Goal: Task Accomplishment & Management: Complete application form

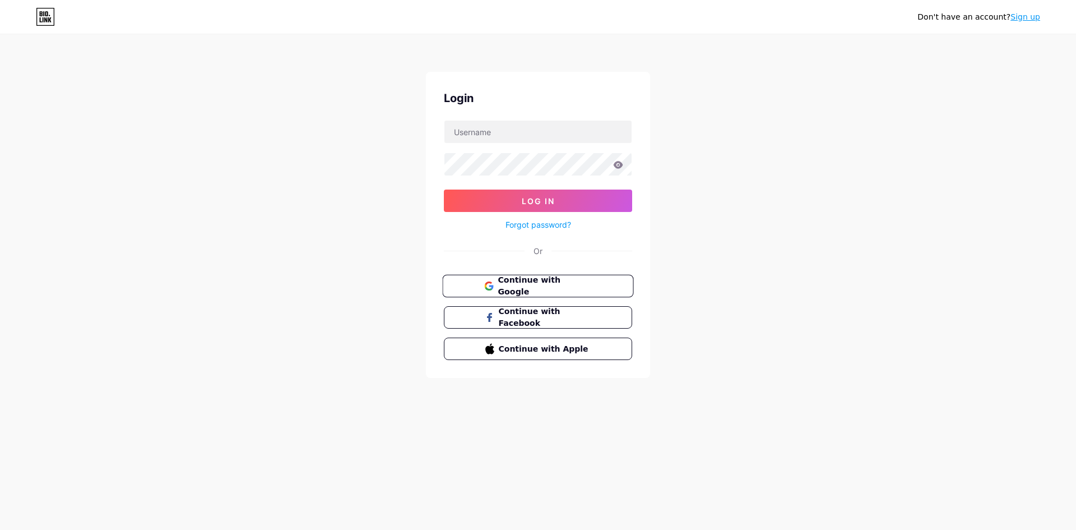
click at [521, 278] on button "Continue with Google" at bounding box center [537, 286] width 191 height 23
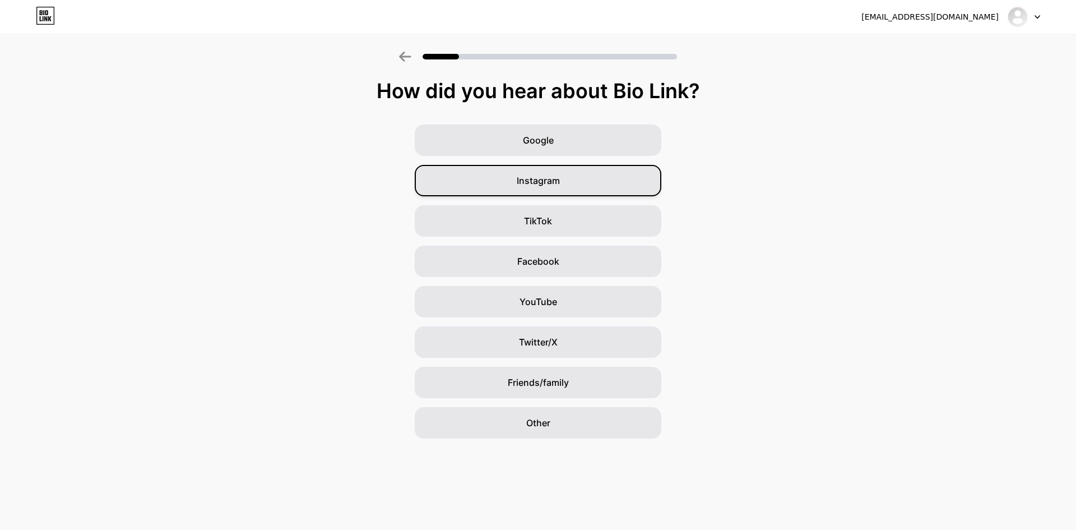
click at [564, 176] on div "Instagram" at bounding box center [538, 180] width 247 height 31
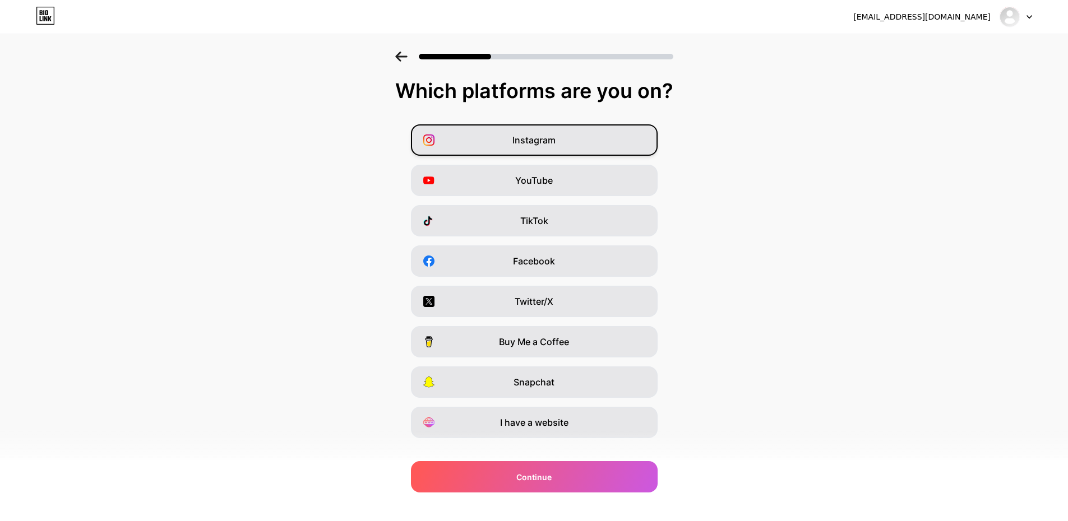
click at [487, 143] on div "Instagram" at bounding box center [534, 139] width 247 height 31
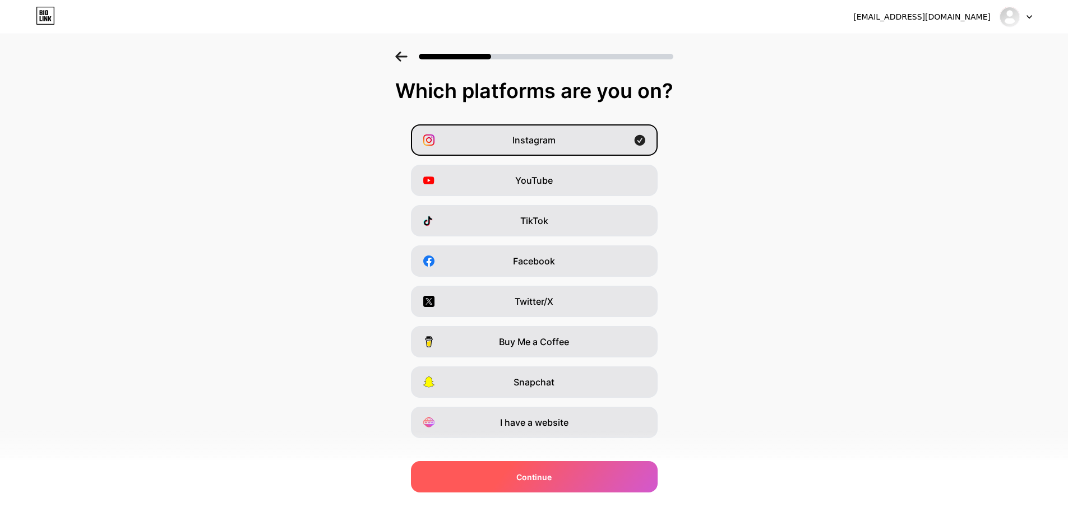
click at [563, 481] on div "Continue" at bounding box center [534, 476] width 247 height 31
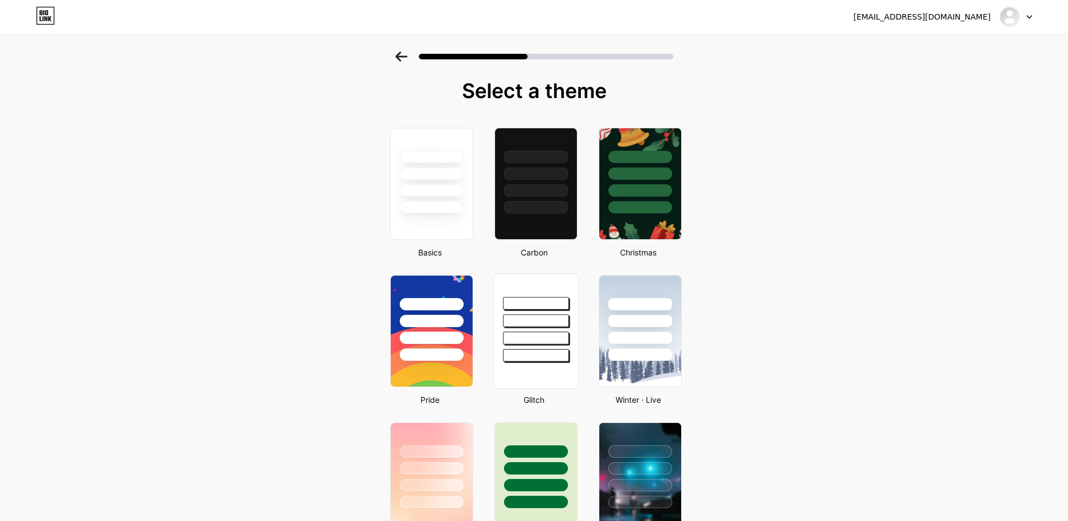
scroll to position [112, 0]
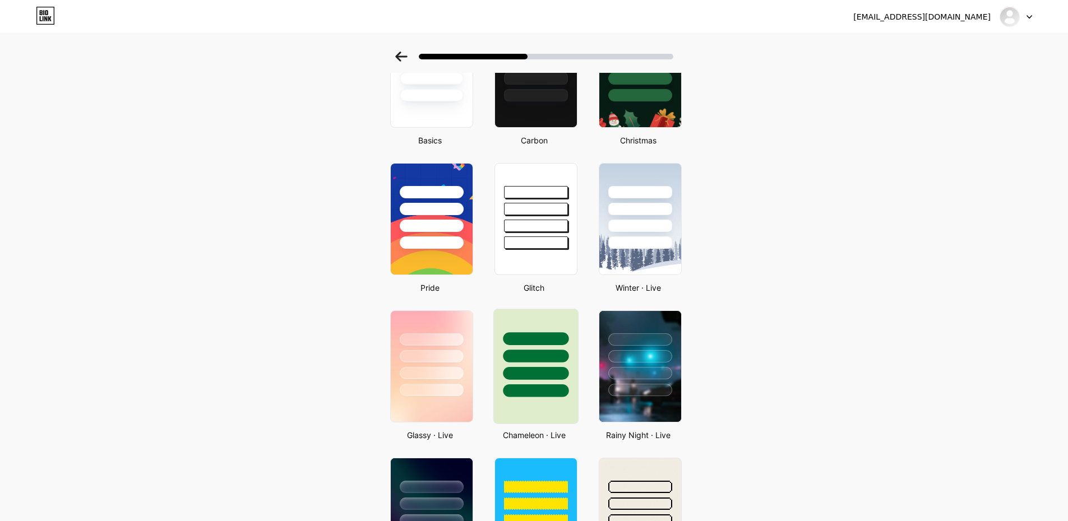
click at [555, 318] on div at bounding box center [535, 353] width 84 height 88
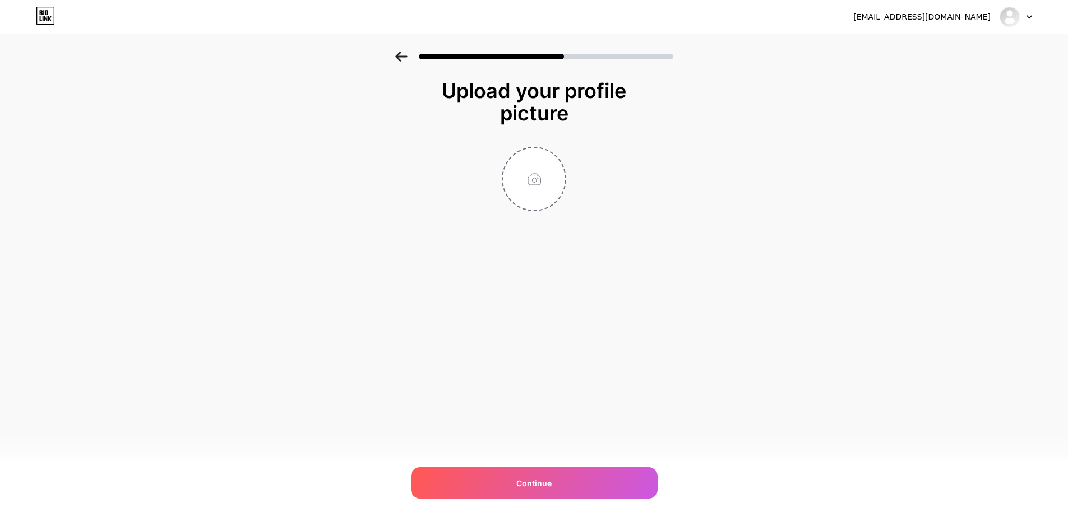
scroll to position [0, 0]
click at [530, 168] on input "file" at bounding box center [538, 179] width 62 height 62
type input "C:\fakepath\上圖_左上角LOGO.jpg"
click at [581, 297] on div "vietviet@denwell.com Logout Link Copied Upload your profile picture Continue" at bounding box center [538, 265] width 1076 height 530
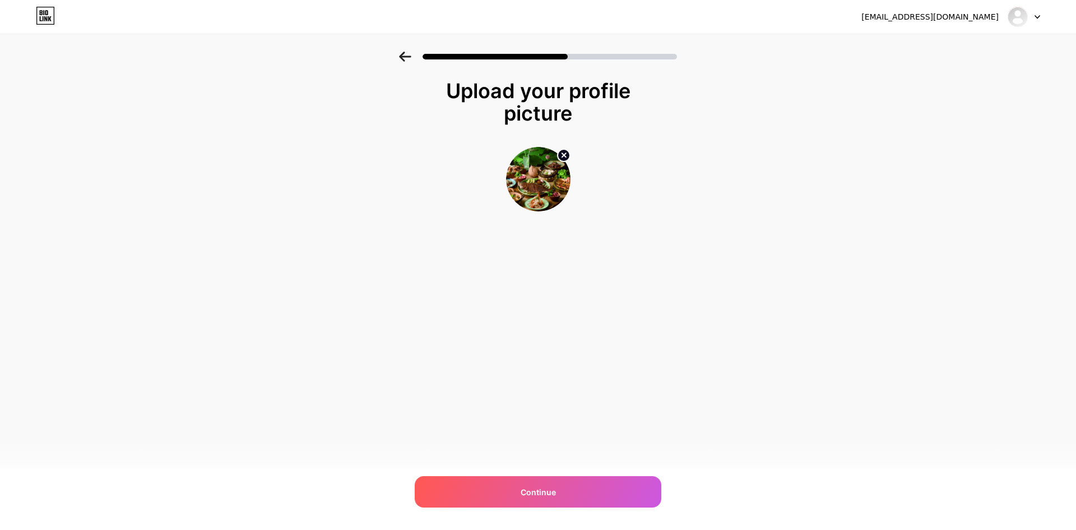
click at [543, 191] on img at bounding box center [538, 179] width 64 height 64
click at [632, 482] on div "Continue" at bounding box center [538, 491] width 247 height 31
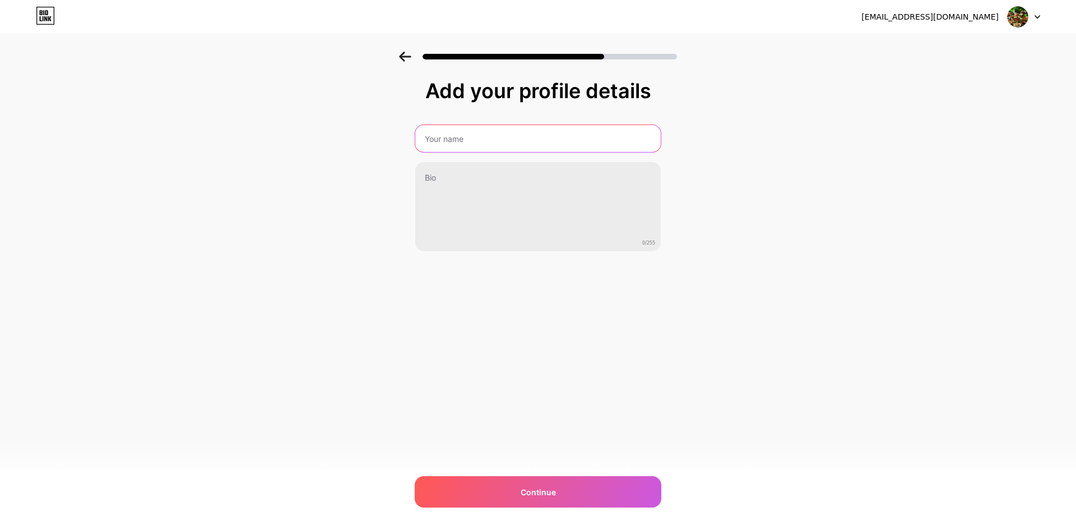
click at [516, 137] on input "text" at bounding box center [538, 138] width 246 height 27
click at [1038, 14] on div at bounding box center [1024, 17] width 33 height 20
click at [591, 128] on input "text" at bounding box center [538, 138] width 246 height 27
type input "m"
type input "越越 ‧ 新越南料理"
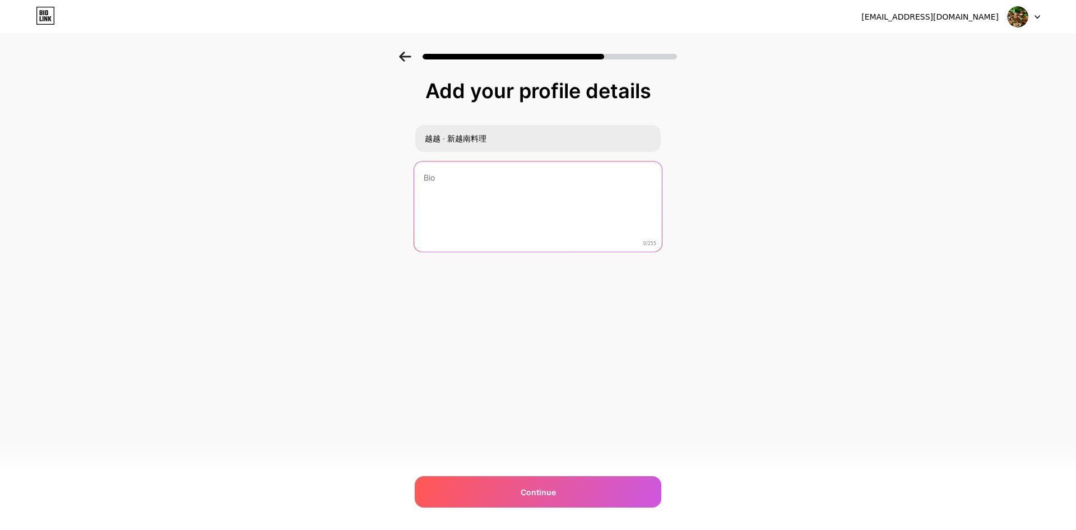
click at [553, 200] on textarea at bounding box center [538, 206] width 248 height 91
type textarea "zzzzz"
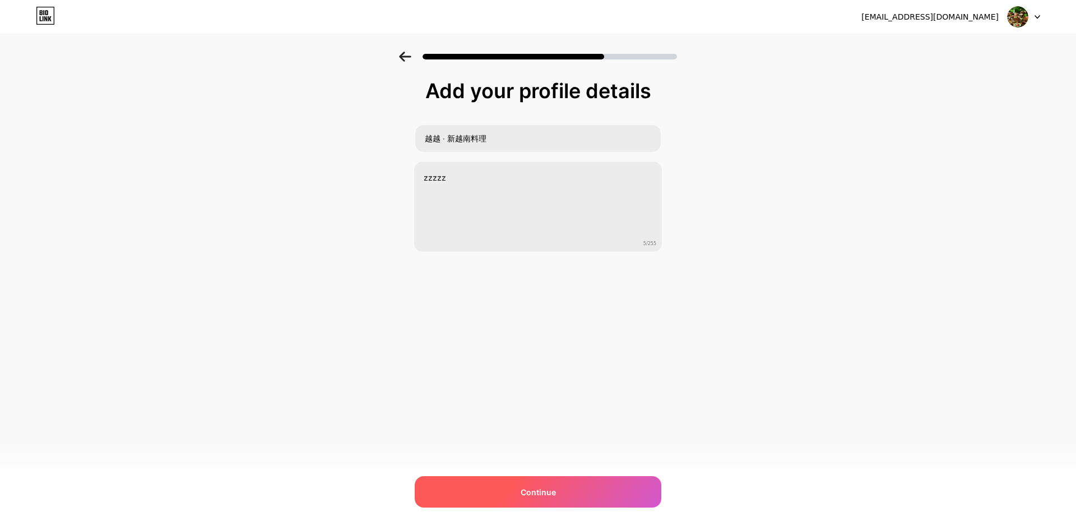
click at [507, 484] on div "Continue" at bounding box center [538, 491] width 247 height 31
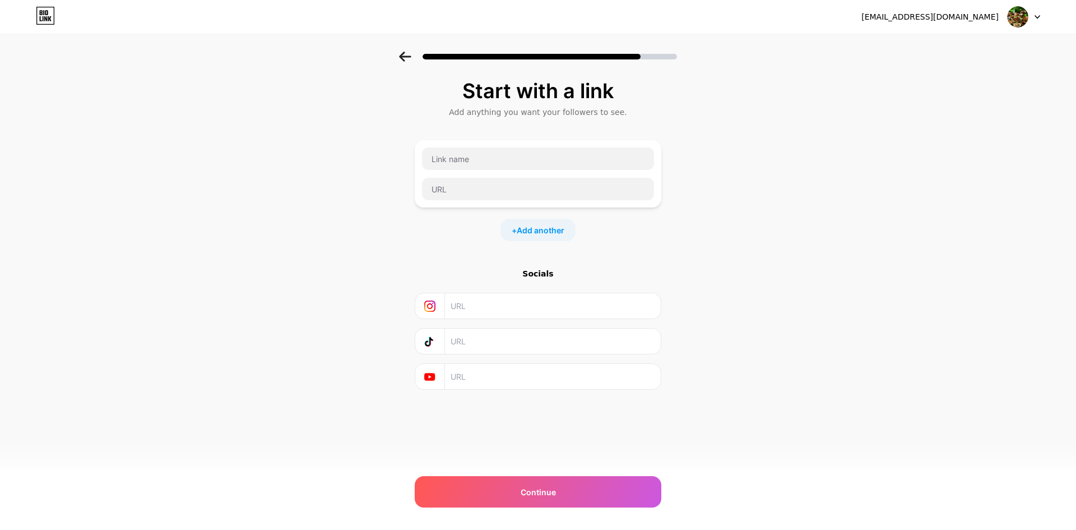
click at [493, 305] on input "text" at bounding box center [553, 305] width 204 height 25
paste input "https://www.instagram.com/vietviet_cuisine/"
type input "https://www.instagram.com/vietviet_cuisine/"
click at [539, 230] on span "Add another" at bounding box center [541, 230] width 48 height 12
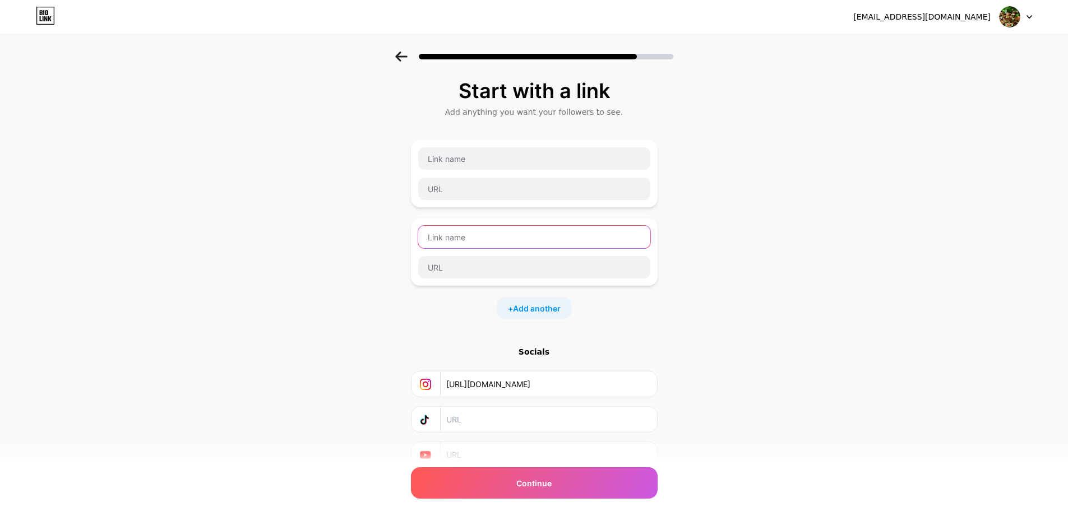
click at [526, 238] on input "text" at bounding box center [534, 237] width 232 height 22
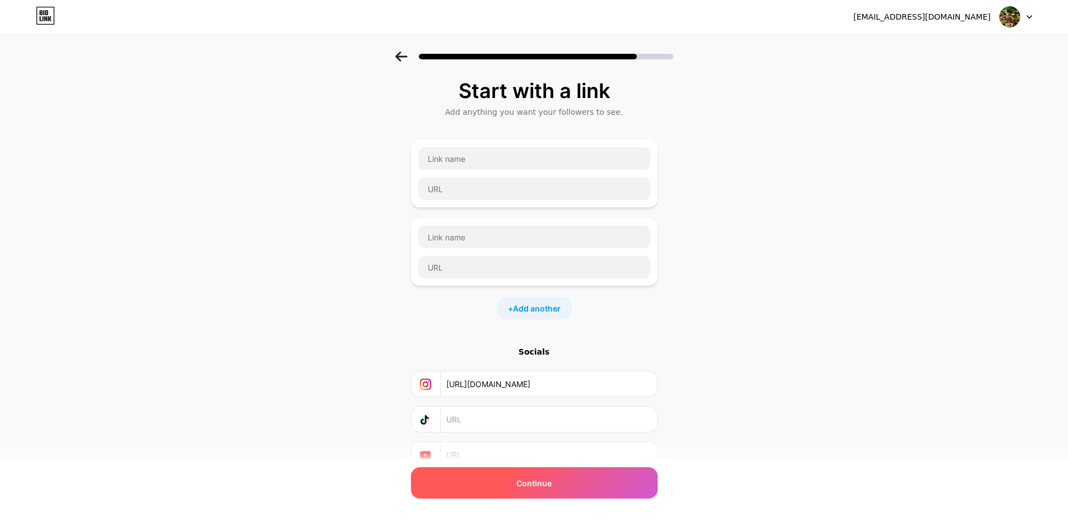
click at [522, 482] on span "Continue" at bounding box center [533, 484] width 35 height 12
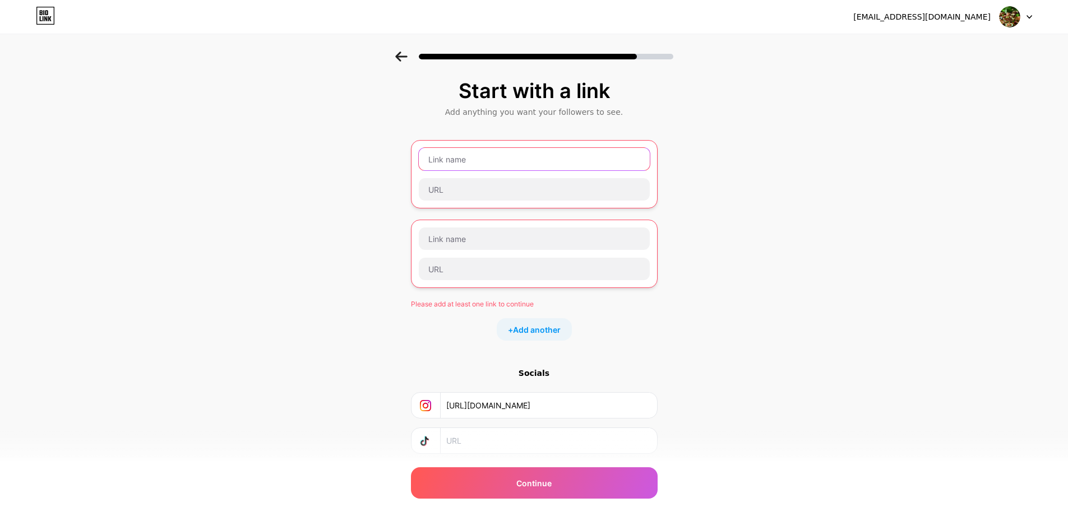
click at [528, 165] on input "text" at bounding box center [534, 159] width 231 height 22
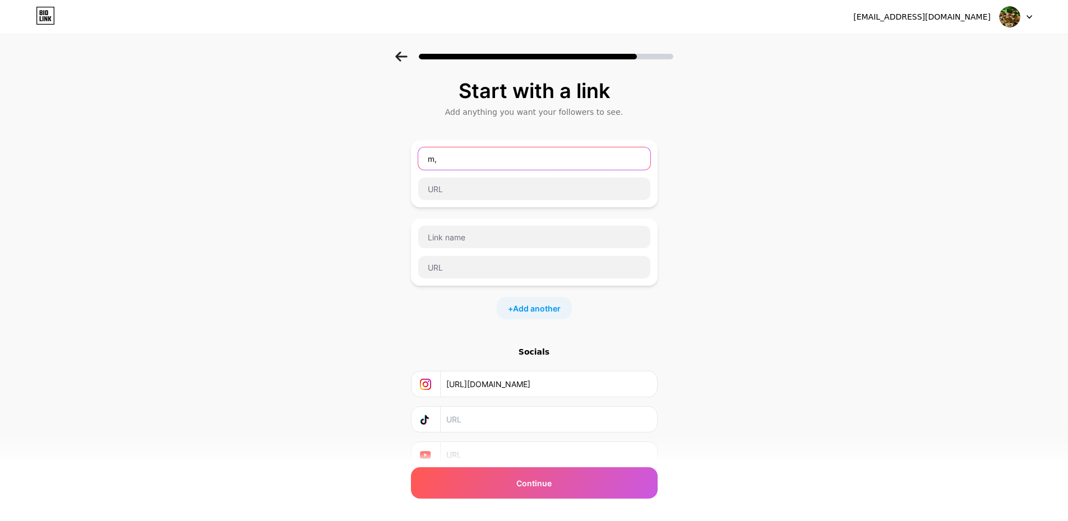
type input "m"
type input "越越環境照"
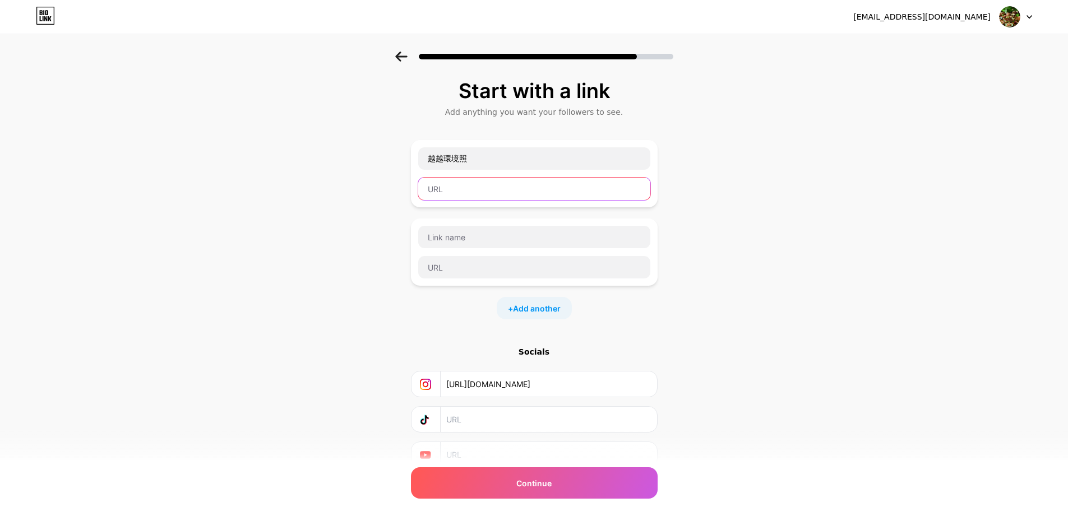
click at [474, 187] on input "text" at bounding box center [534, 189] width 232 height 22
paste input "https://drive.google.com/drive/folders/1LodzgBAQtJNMmHbUcJhRlOwIpwQKlu3a"
type input "https://drive.google.com/drive/folders/1LodzgBAQtJNMmHbUcJhRlOwIpwQKlu3a"
click at [500, 238] on input "text" at bounding box center [534, 237] width 232 height 22
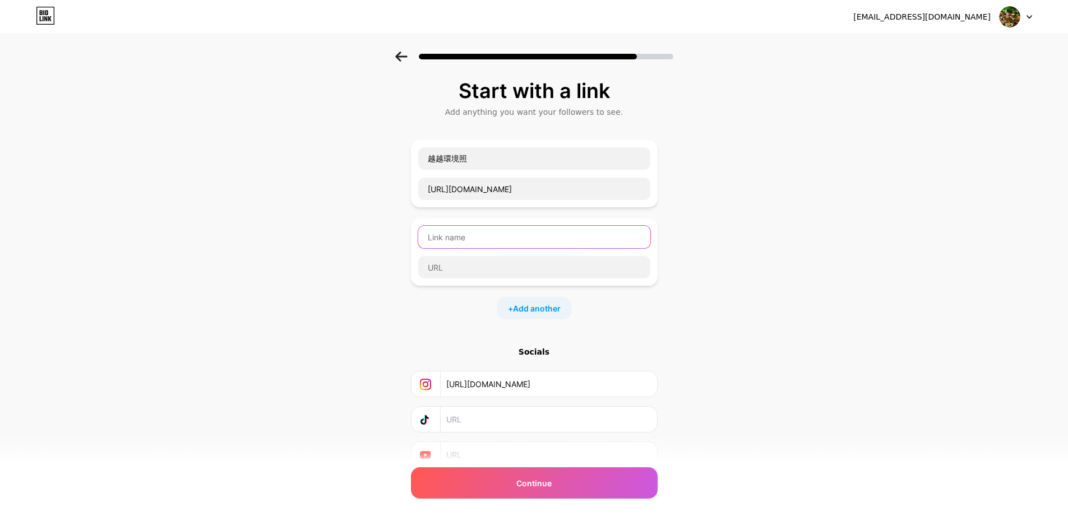
scroll to position [0, 0]
type input "越越FB"
click at [467, 269] on input "text" at bounding box center [534, 267] width 232 height 22
paste input "https://www.facebook.com/profile.php?id=61579810622263"
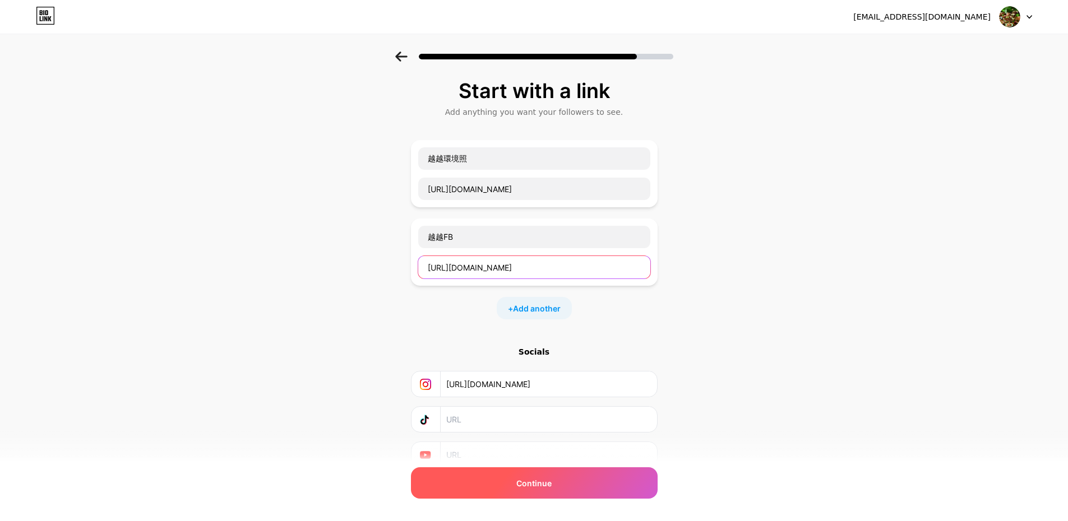
type input "https://www.facebook.com/profile.php?id=61579810622263"
click at [544, 489] on span "Continue" at bounding box center [533, 484] width 35 height 12
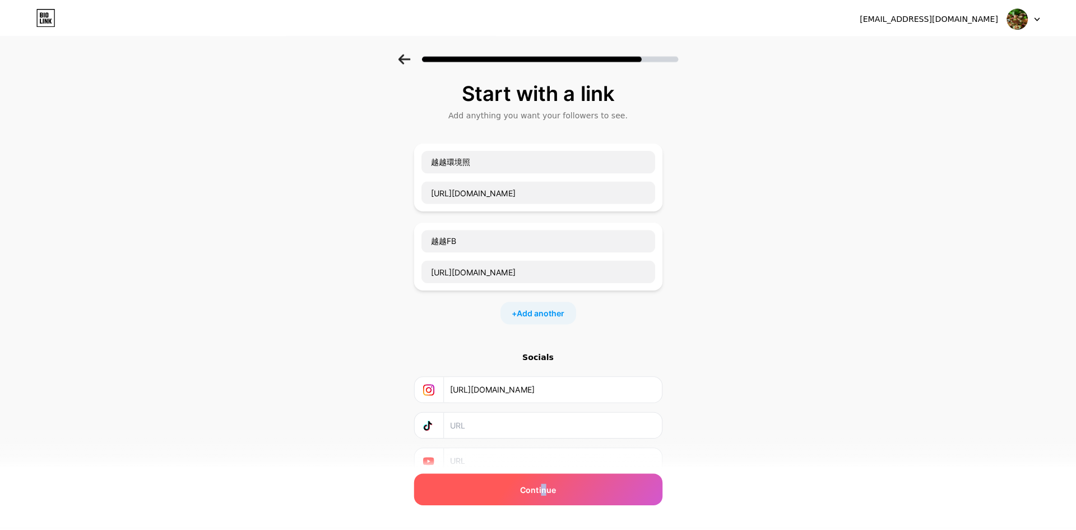
scroll to position [0, 0]
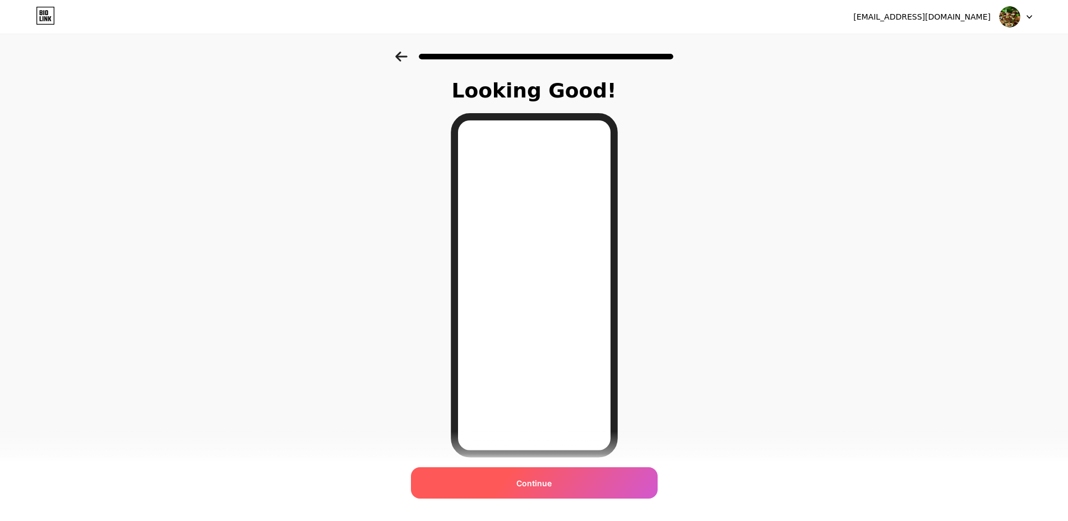
click at [545, 489] on span "Continue" at bounding box center [533, 484] width 35 height 12
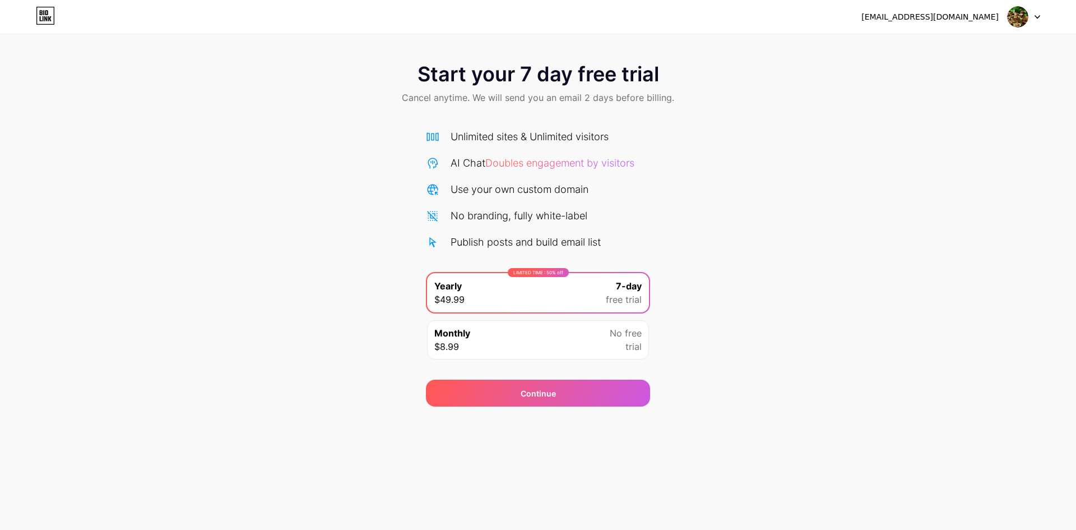
click at [516, 300] on div "LIMITED TIME : 50% off Yearly $49.99 7-day free trial" at bounding box center [538, 292] width 222 height 39
click at [800, 329] on div "Start your 7 day free trial Cancel anytime. We will send you an email 2 days be…" at bounding box center [538, 229] width 1076 height 355
drag, startPoint x: 312, startPoint y: 295, endPoint x: 394, endPoint y: 167, distance: 152.3
click at [312, 295] on div "Start your 7 day free trial Cancel anytime. We will send you an email 2 days be…" at bounding box center [538, 229] width 1076 height 355
